Goal: Task Accomplishment & Management: Complete application form

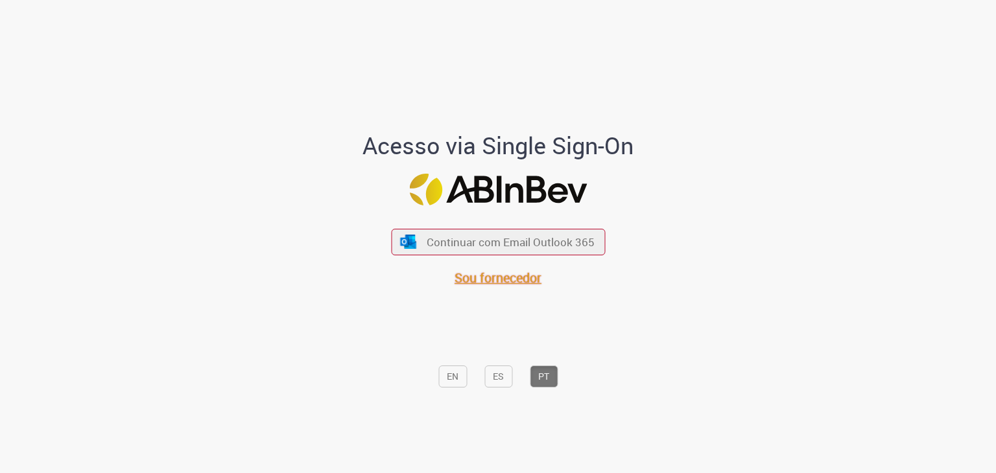
click at [514, 280] on span "Sou fornecedor" at bounding box center [498, 278] width 87 height 18
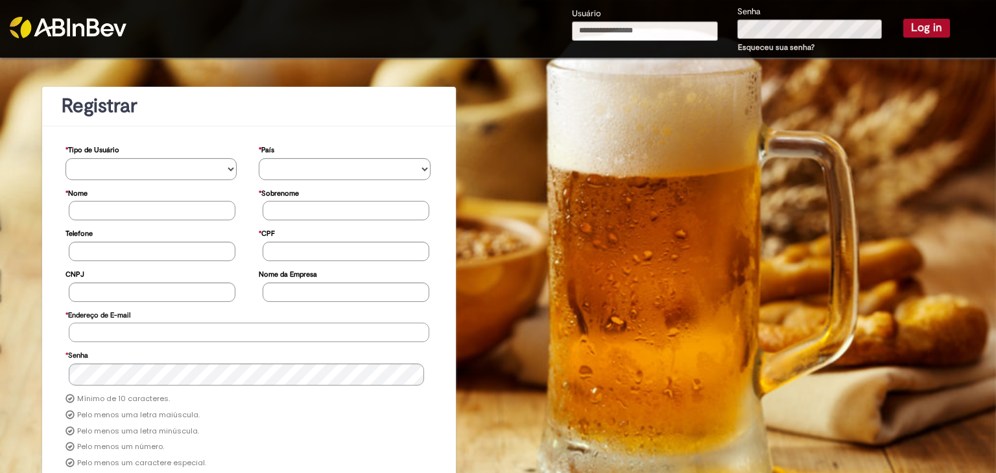
type input "**********"
click at [916, 28] on button "Log in" at bounding box center [927, 28] width 47 height 18
